Goal: Information Seeking & Learning: Learn about a topic

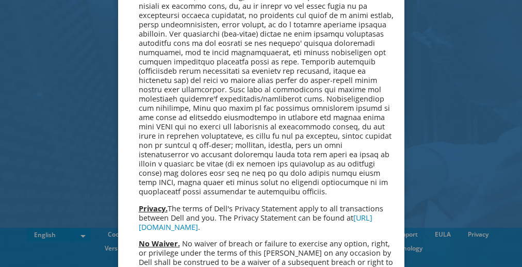
scroll to position [3897, 0]
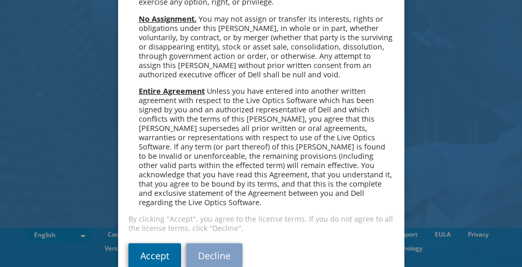
click at [160, 243] on link "Accept" at bounding box center [154, 255] width 53 height 25
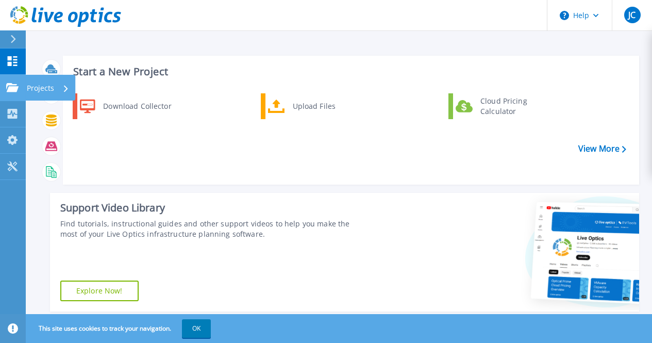
click at [12, 89] on icon at bounding box center [12, 87] width 12 height 9
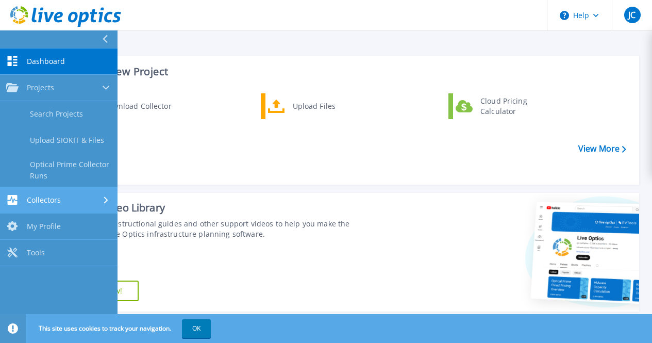
click at [40, 197] on span "Collectors" at bounding box center [44, 199] width 34 height 9
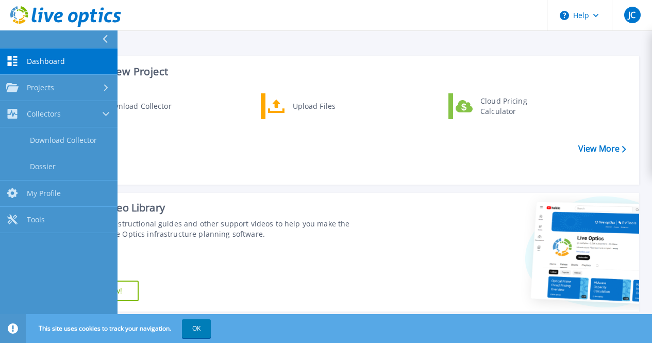
click at [164, 142] on div "Download Collector Upload Files Cloud Pricing Calculator" at bounding box center [349, 135] width 569 height 89
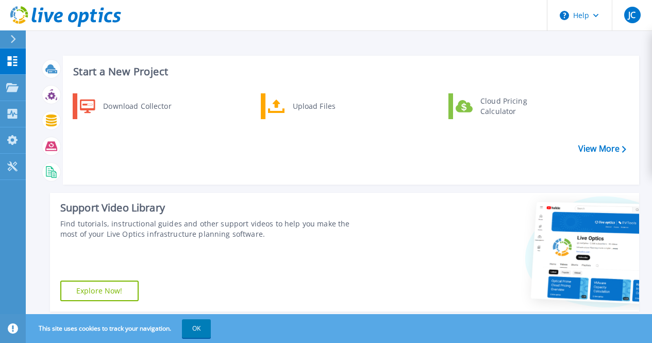
click at [7, 39] on button at bounding box center [13, 39] width 26 height 18
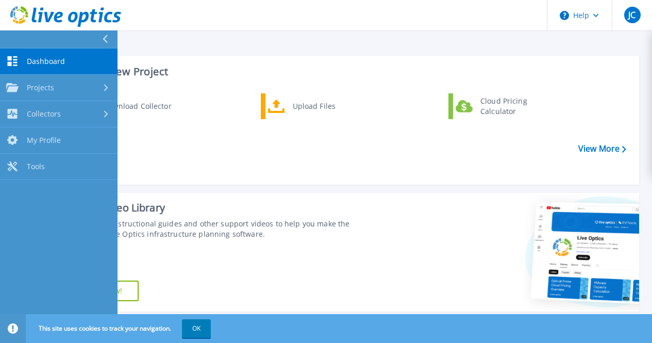
click at [51, 61] on span "Dashboard" at bounding box center [46, 61] width 38 height 9
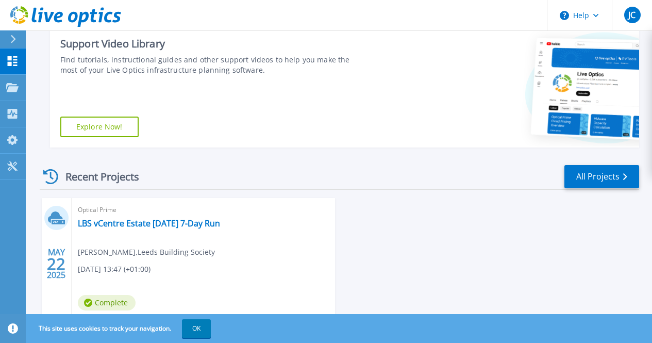
scroll to position [212, 0]
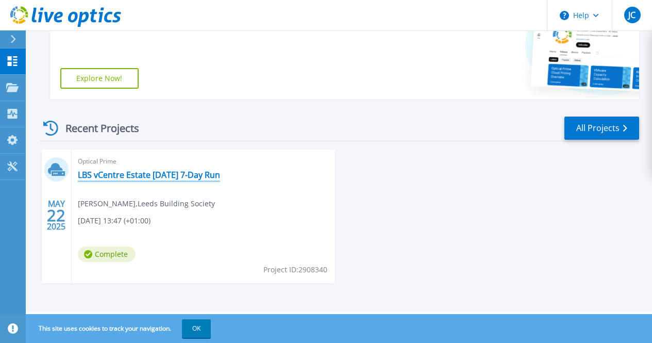
click at [135, 175] on link "LBS vCentre Estate [DATE] 7-Day Run" at bounding box center [149, 175] width 142 height 10
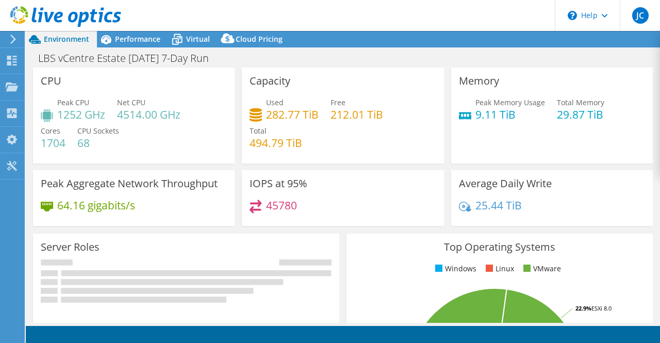
select select "EULondon"
select select "GBP"
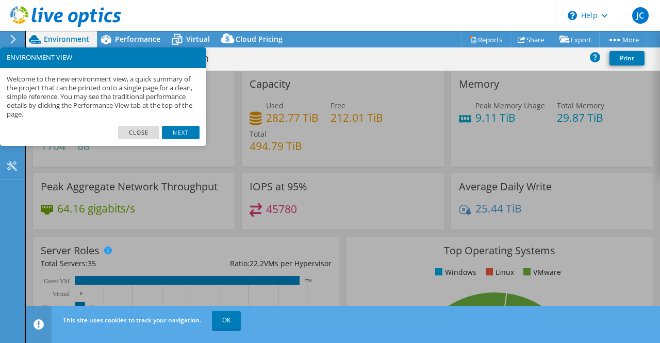
scroll to position [10, 0]
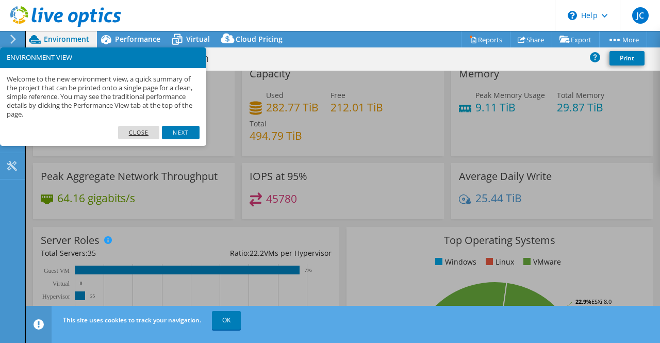
click at [145, 131] on link "Close" at bounding box center [139, 132] width 42 height 13
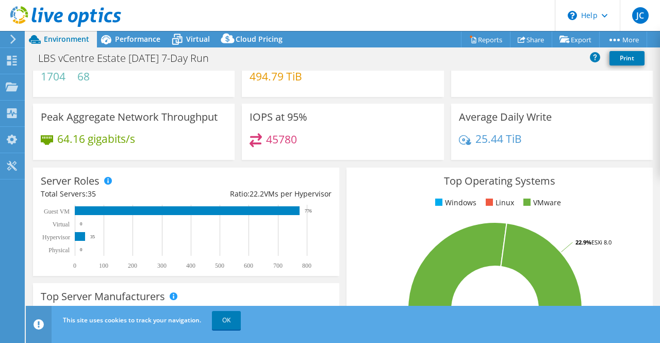
scroll to position [85, 0]
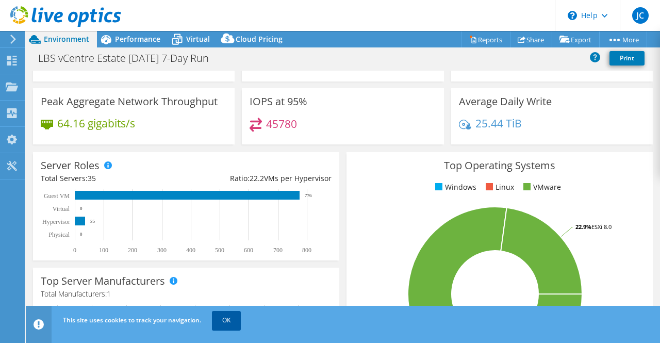
click at [227, 320] on link "OK" at bounding box center [226, 320] width 29 height 19
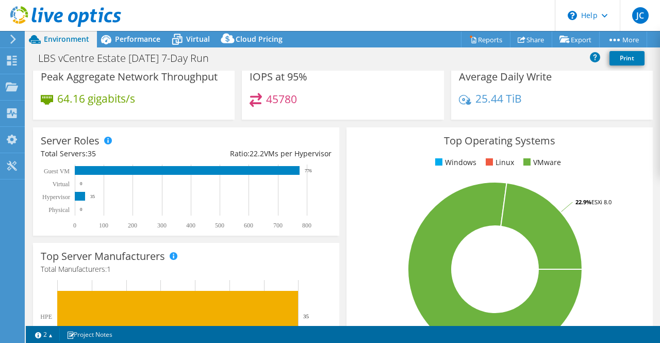
scroll to position [120, 0]
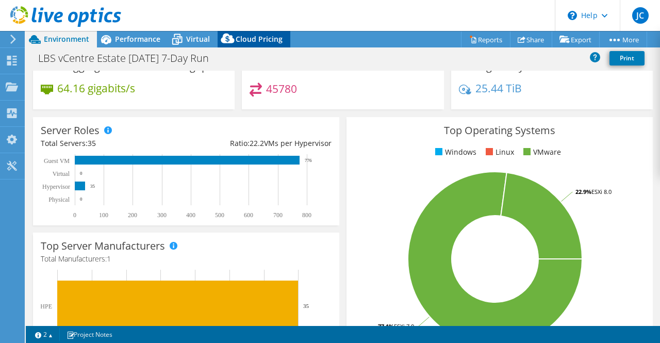
click at [253, 42] on span "Cloud Pricing" at bounding box center [259, 39] width 47 height 10
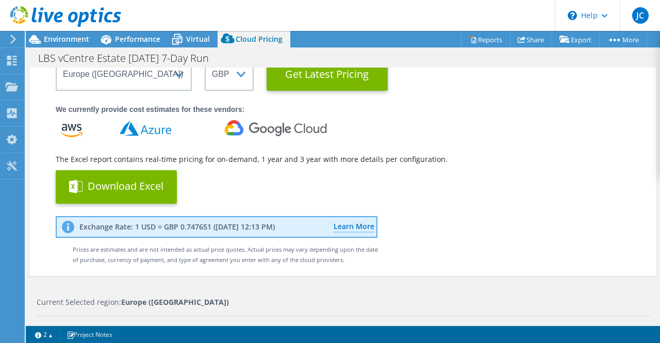
scroll to position [115, 0]
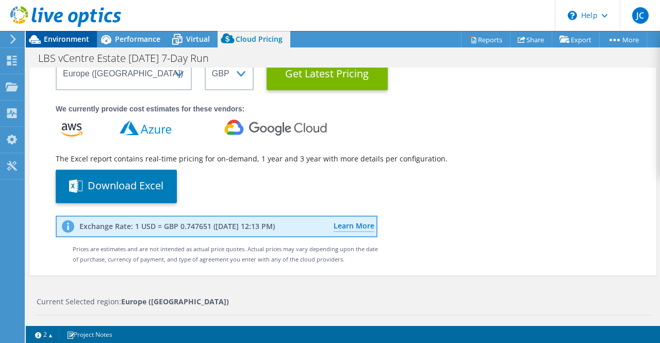
click at [61, 37] on span "Environment" at bounding box center [66, 39] width 45 height 10
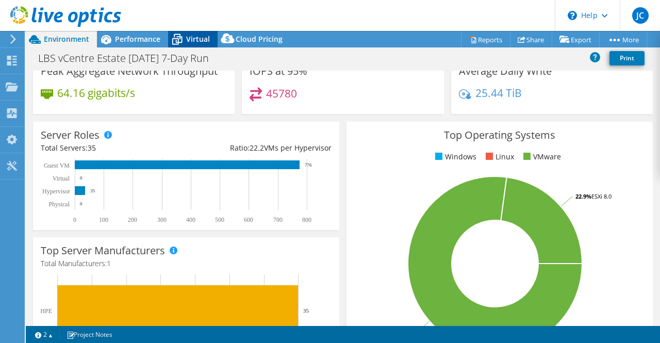
click at [183, 42] on icon at bounding box center [177, 39] width 18 height 18
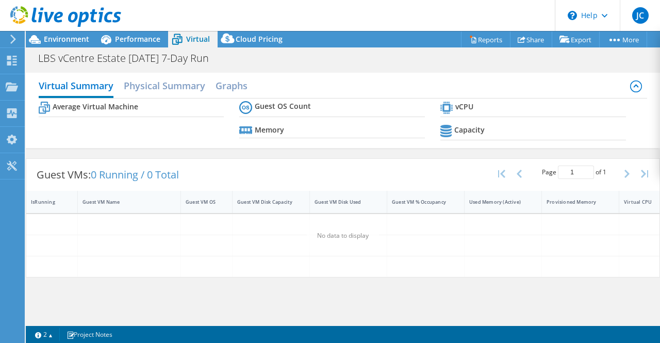
scroll to position [0, 0]
click at [65, 36] on span "Environment" at bounding box center [66, 39] width 45 height 10
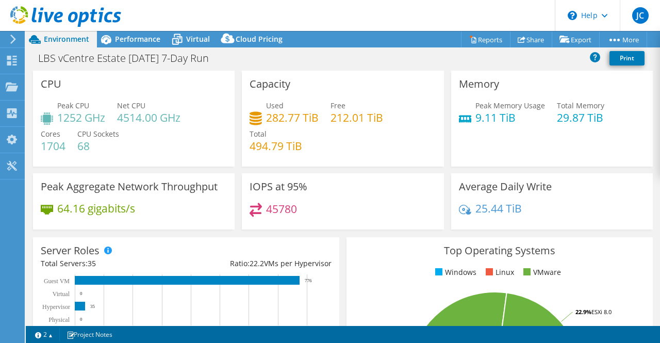
click at [387, 140] on div "Used 282.77 TiB Free 212.01 TiB Total 494.79 TiB" at bounding box center [342, 131] width 186 height 62
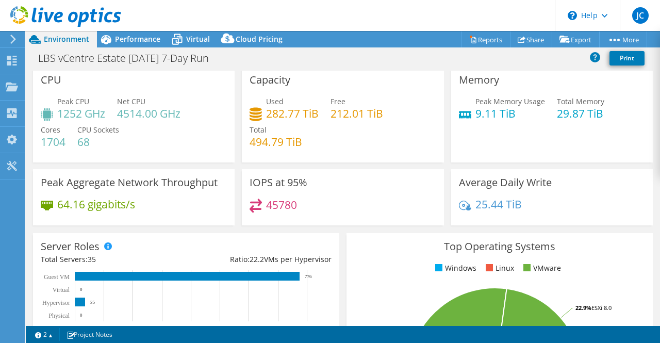
scroll to position [5, 0]
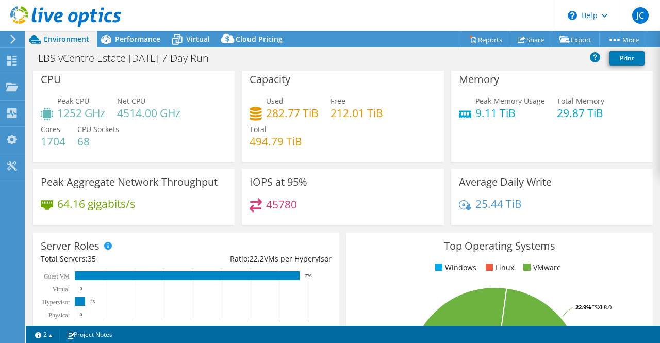
drag, startPoint x: 343, startPoint y: 133, endPoint x: 312, endPoint y: 153, distance: 36.9
click at [312, 153] on div "Used 282.77 TiB Free 212.01 TiB Total 494.79 TiB" at bounding box center [342, 126] width 186 height 62
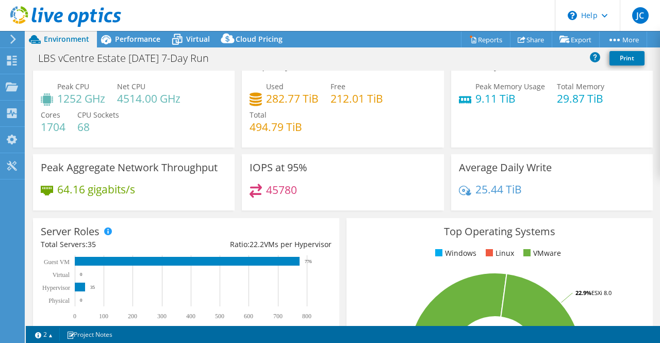
scroll to position [13, 0]
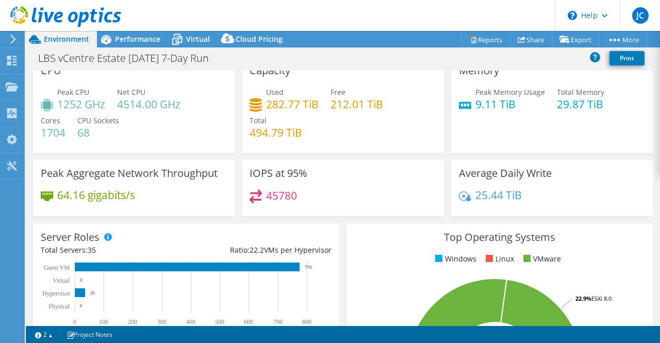
drag, startPoint x: 332, startPoint y: 162, endPoint x: 309, endPoint y: 143, distance: 30.0
click at [309, 143] on div "Used 282.77 TiB Free 212.01 TiB Total 494.79 TiB" at bounding box center [342, 118] width 186 height 62
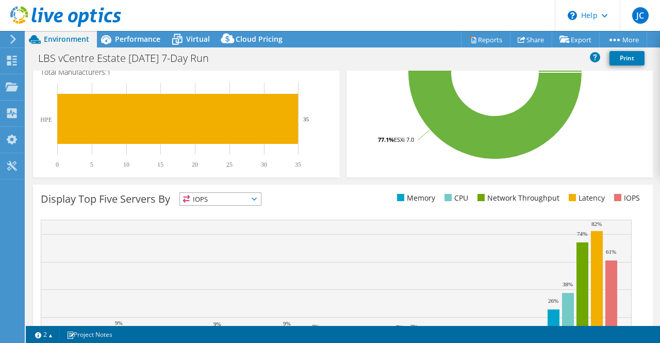
scroll to position [282, 0]
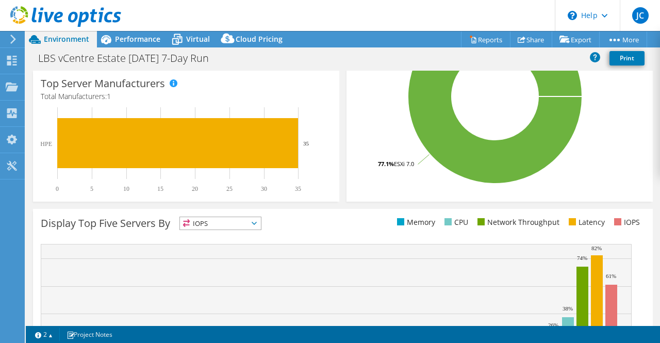
click at [254, 222] on icon at bounding box center [254, 223] width 5 height 3
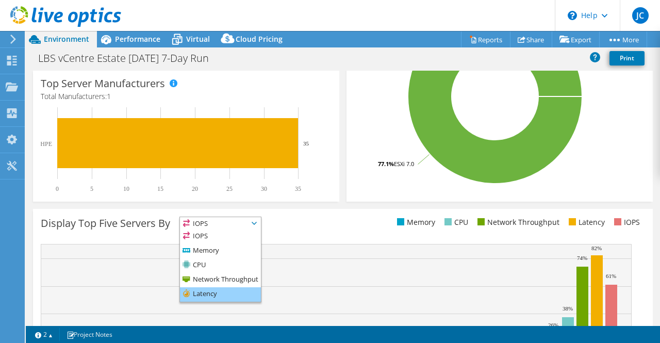
click at [224, 296] on li "Latency" at bounding box center [220, 294] width 81 height 14
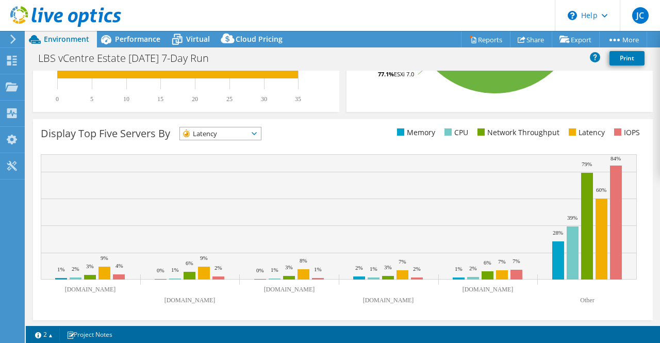
scroll to position [373, 0]
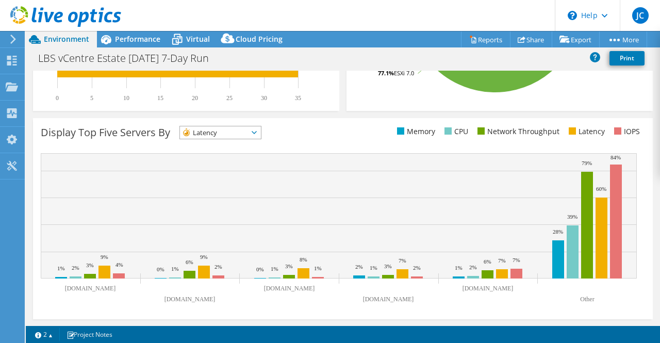
click at [260, 130] on span "Latency" at bounding box center [220, 132] width 81 height 12
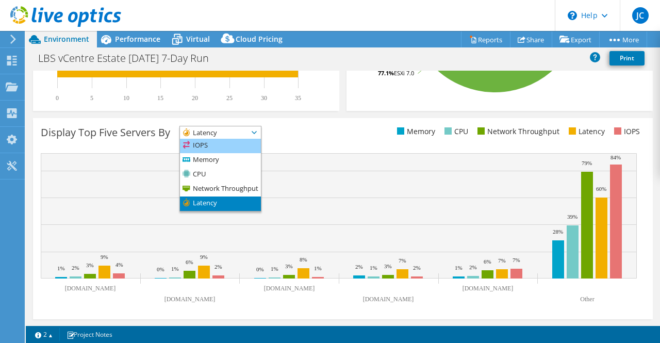
click at [236, 142] on li "IOPS" at bounding box center [220, 146] width 81 height 14
